Goal: Transaction & Acquisition: Book appointment/travel/reservation

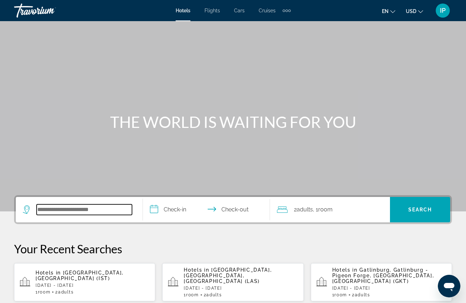
click at [51, 211] on input "Search hotel destination" at bounding box center [84, 209] width 95 height 11
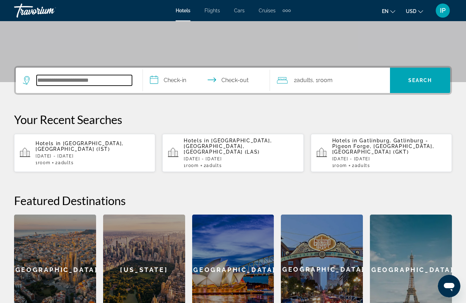
scroll to position [172, 0]
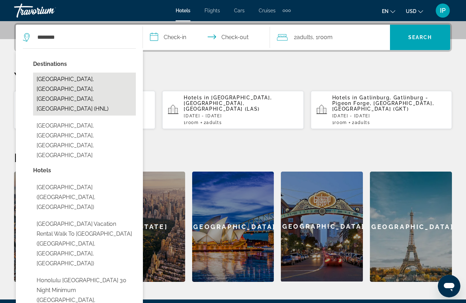
click at [56, 78] on button "[GEOGRAPHIC_DATA], [GEOGRAPHIC_DATA], [GEOGRAPHIC_DATA], [GEOGRAPHIC_DATA] (HNL)" at bounding box center [84, 94] width 103 height 43
type input "**********"
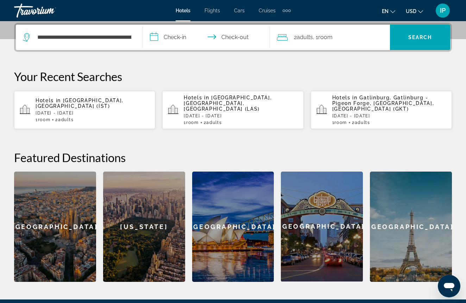
click at [173, 34] on input "**********" at bounding box center [208, 38] width 130 height 27
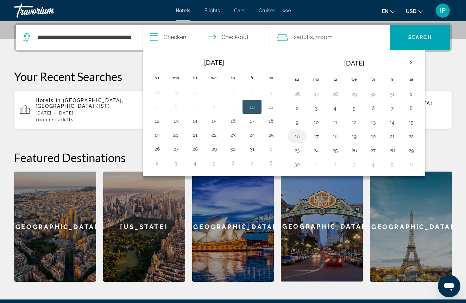
click at [297, 136] on button "16" at bounding box center [296, 136] width 11 height 10
click at [357, 134] on button "19" at bounding box center [354, 136] width 11 height 10
type input "**********"
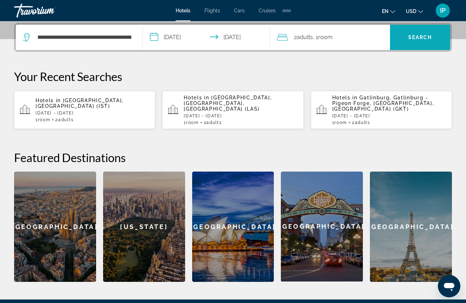
click at [414, 36] on span "Search" at bounding box center [420, 37] width 24 height 6
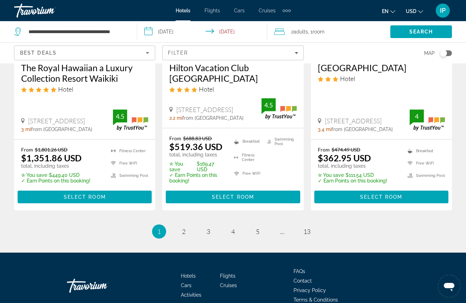
scroll to position [1010, 0]
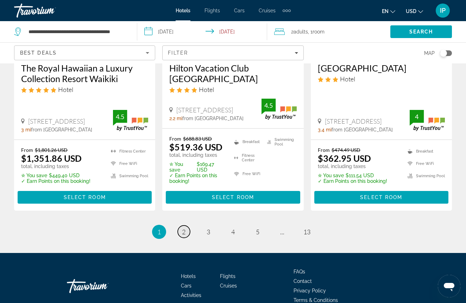
click at [183, 228] on span "2" at bounding box center [184, 232] width 4 height 8
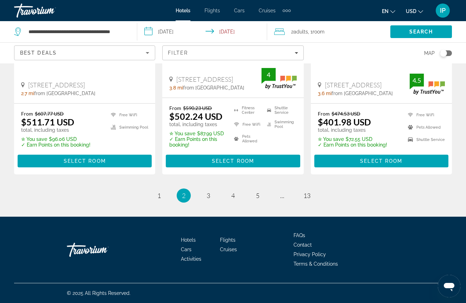
scroll to position [1020, 0]
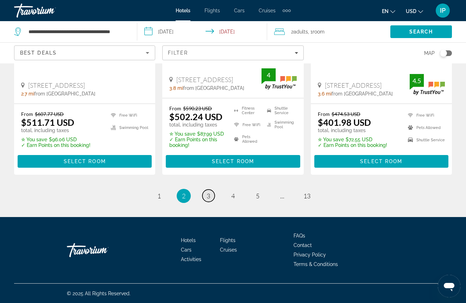
click at [208, 194] on span "3" at bounding box center [209, 196] width 4 height 8
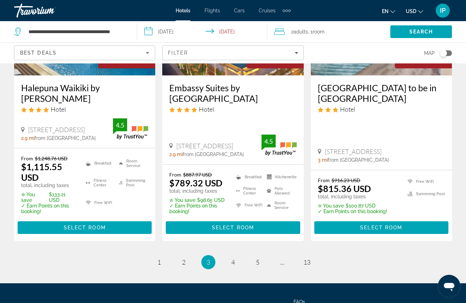
scroll to position [979, 0]
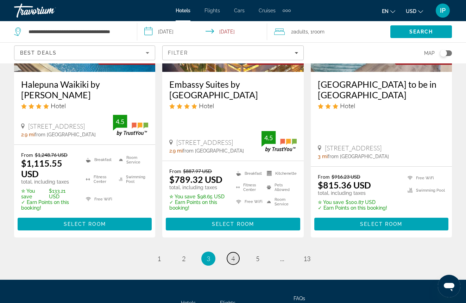
click at [233, 255] on span "4" at bounding box center [233, 259] width 4 height 8
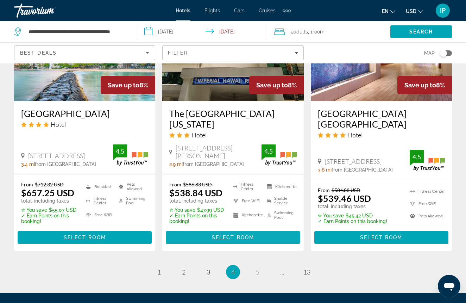
scroll to position [974, 0]
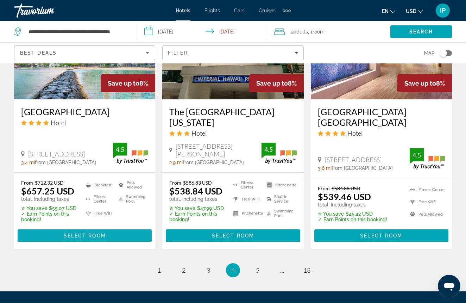
click at [90, 233] on span "Select Room" at bounding box center [85, 236] width 42 height 6
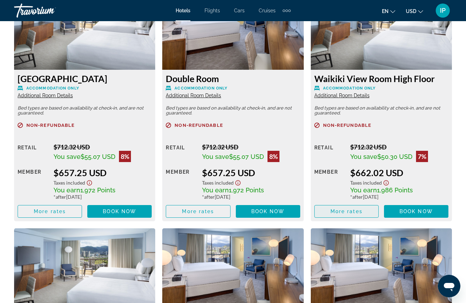
scroll to position [1140, 0]
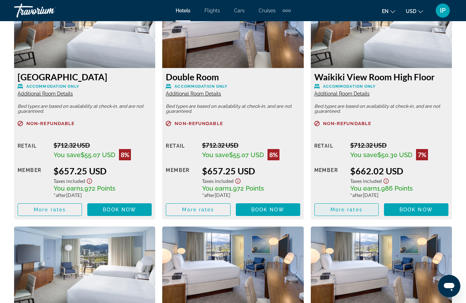
click at [350, 212] on span "More rates" at bounding box center [347, 210] width 32 height 6
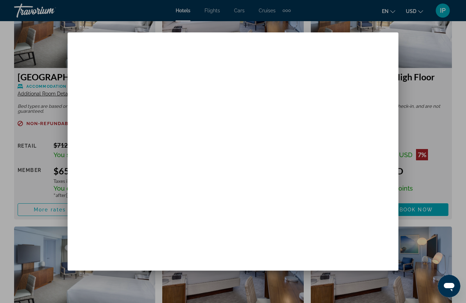
scroll to position [9, 0]
click at [414, 180] on div at bounding box center [233, 151] width 466 height 303
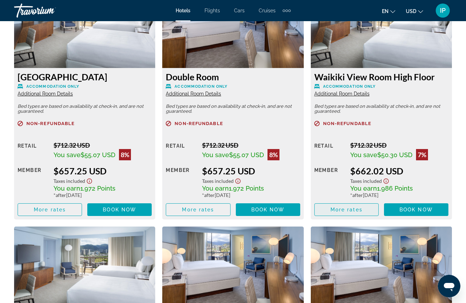
click at [340, 210] on span "More rates" at bounding box center [347, 210] width 32 height 6
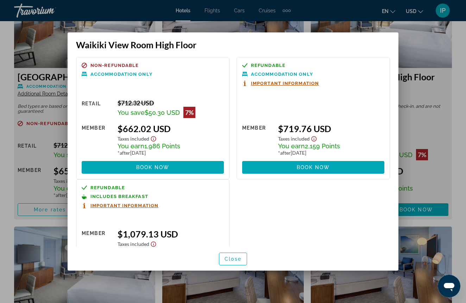
click at [141, 206] on span "Important Information" at bounding box center [124, 205] width 68 height 5
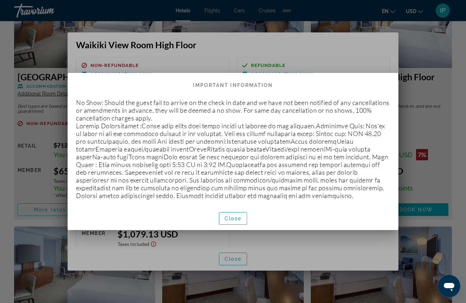
click at [424, 45] on div at bounding box center [233, 151] width 466 height 303
